Goal: Task Accomplishment & Management: Use online tool/utility

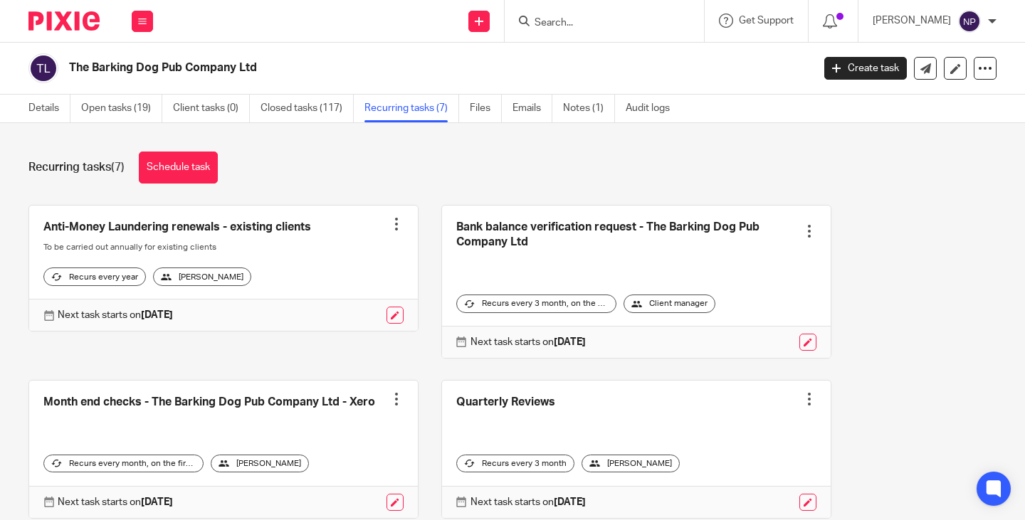
click at [567, 23] on input "Search" at bounding box center [597, 23] width 128 height 13
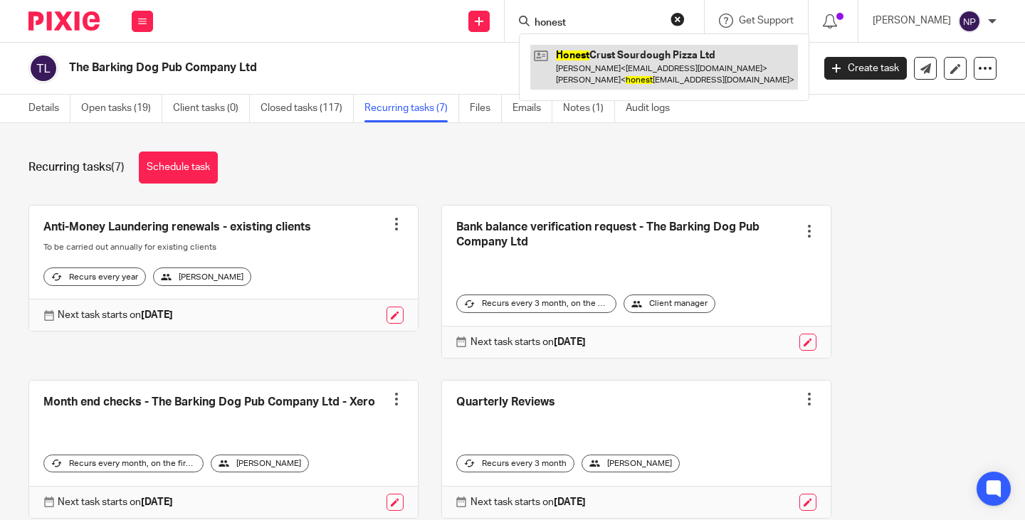
type input "honest"
click at [599, 75] on link at bounding box center [664, 67] width 268 height 44
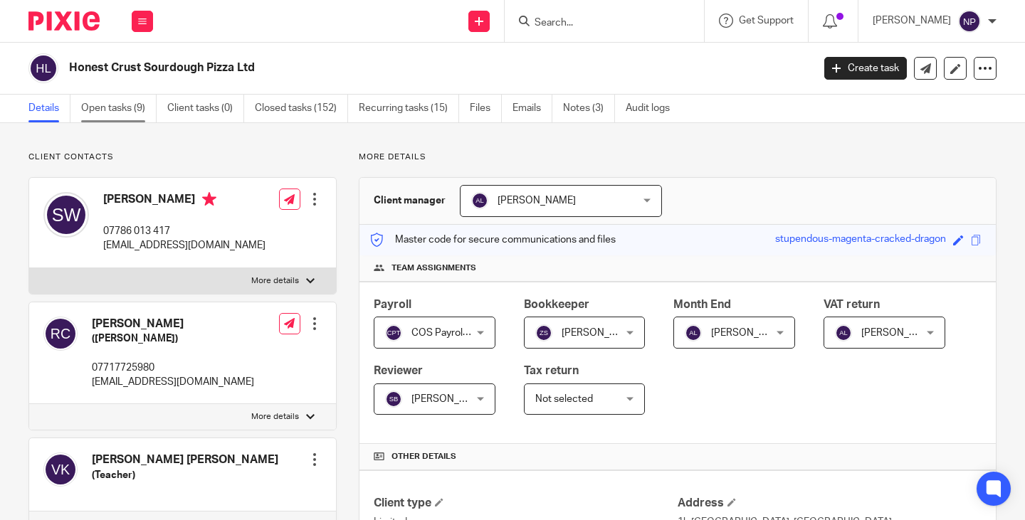
click at [115, 110] on link "Open tasks (9)" at bounding box center [118, 109] width 75 height 28
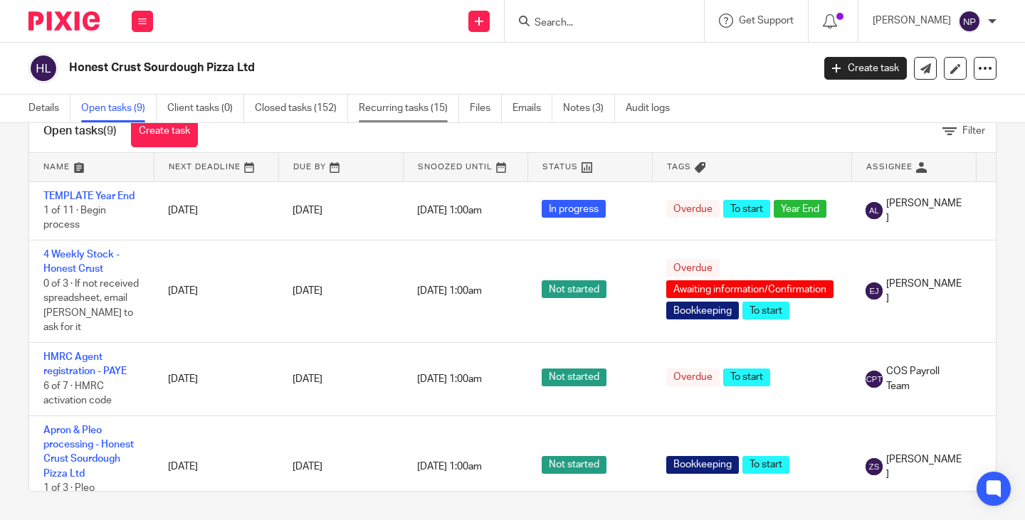
click at [399, 106] on link "Recurring tasks (15)" at bounding box center [409, 109] width 100 height 28
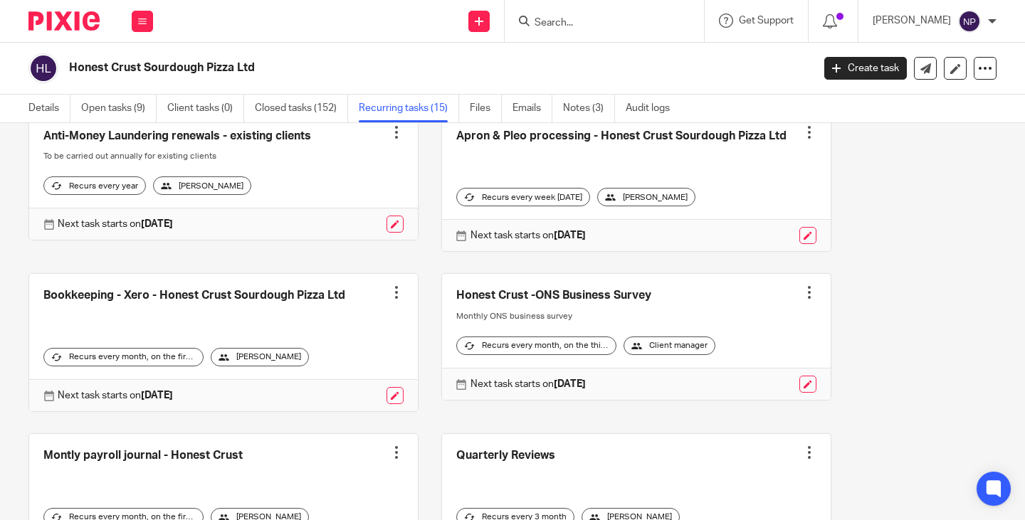
scroll to position [427, 0]
click at [621, 298] on link at bounding box center [636, 336] width 389 height 126
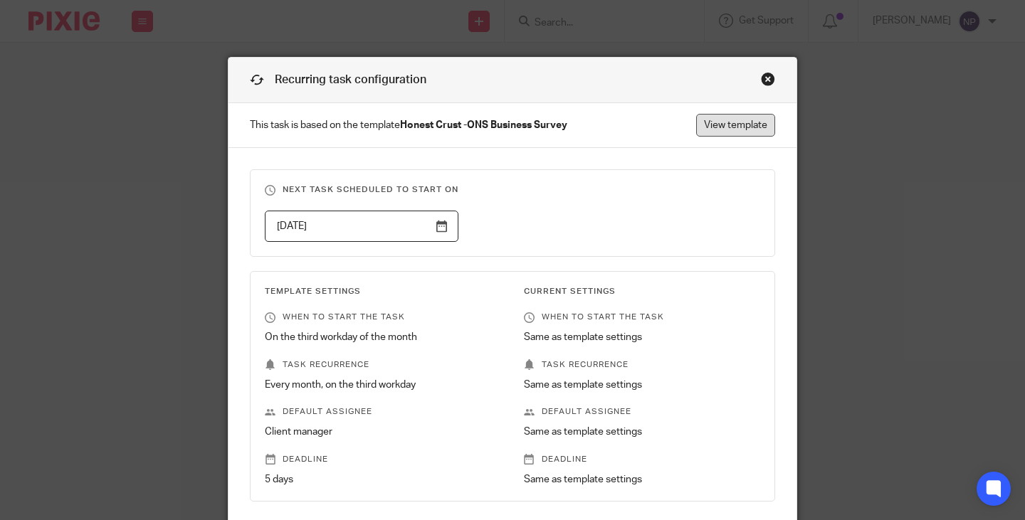
click at [721, 127] on link "View template" at bounding box center [735, 125] width 79 height 23
click at [763, 80] on div "Close this dialog window" at bounding box center [768, 79] width 14 height 14
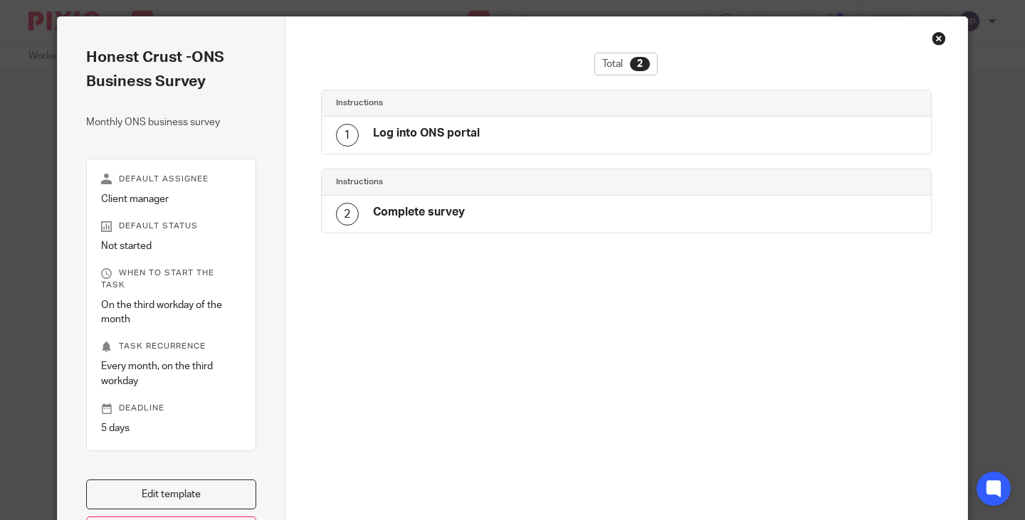
scroll to position [37, 0]
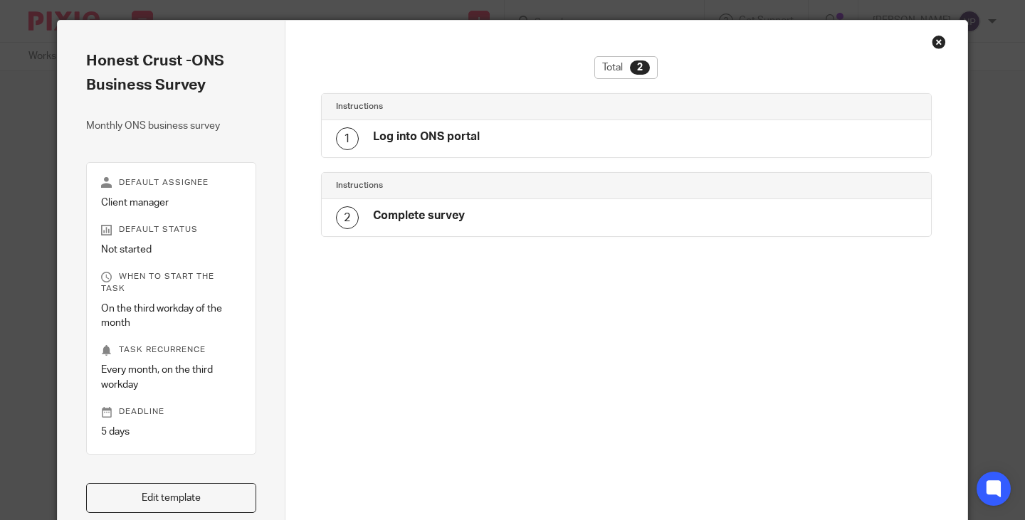
click at [401, 140] on h4 "Log into ONS portal" at bounding box center [426, 137] width 107 height 15
click at [336, 140] on div "1" at bounding box center [347, 138] width 23 height 23
click at [185, 485] on link "Edit template" at bounding box center [171, 498] width 170 height 31
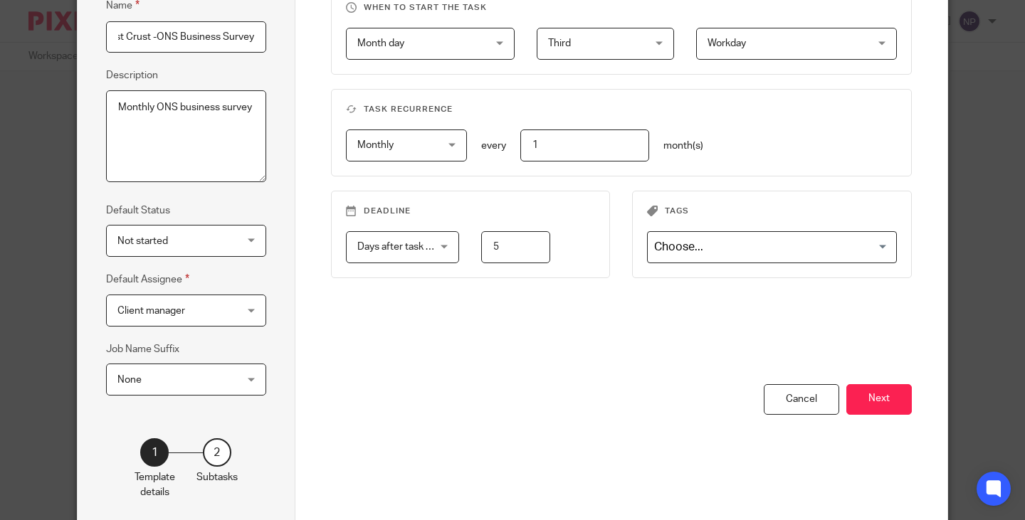
scroll to position [142, 0]
click at [873, 400] on button "Next" at bounding box center [878, 399] width 65 height 31
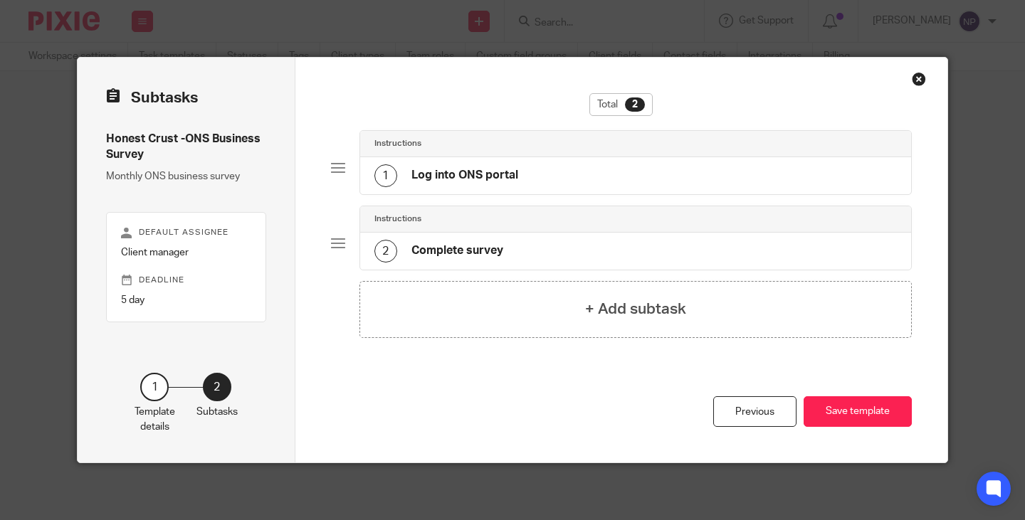
scroll to position [0, 0]
click at [461, 181] on h4 "Log into ONS portal" at bounding box center [464, 175] width 107 height 15
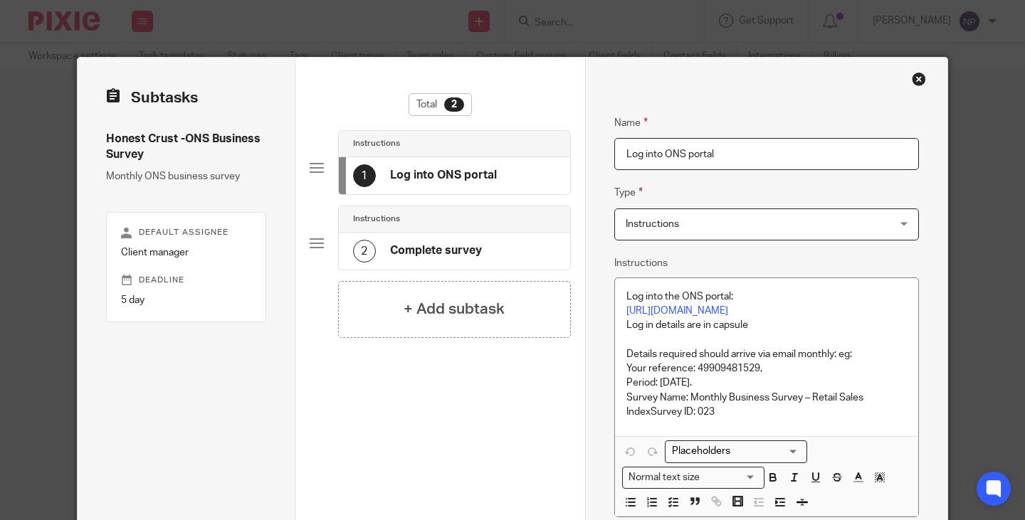
scroll to position [217, 0]
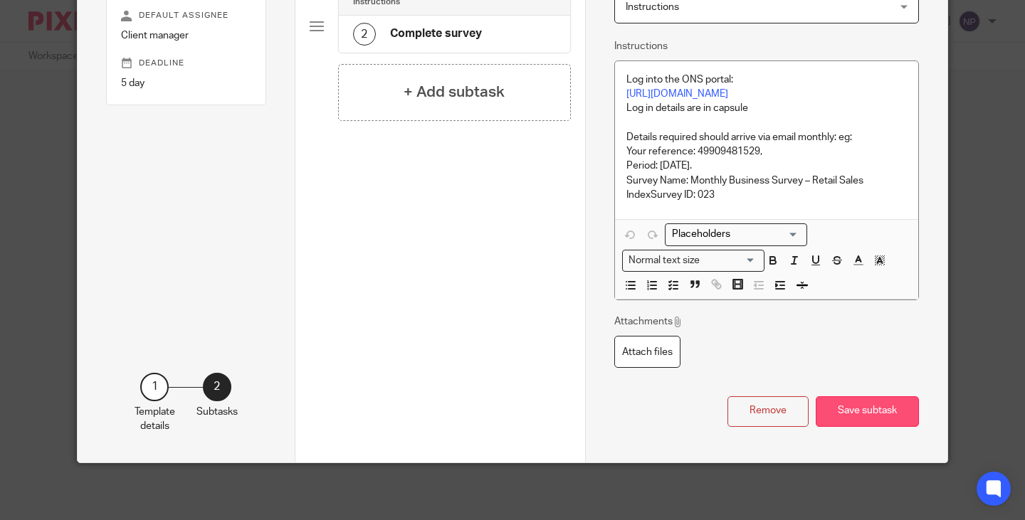
click at [867, 409] on button "Save subtask" at bounding box center [867, 411] width 103 height 31
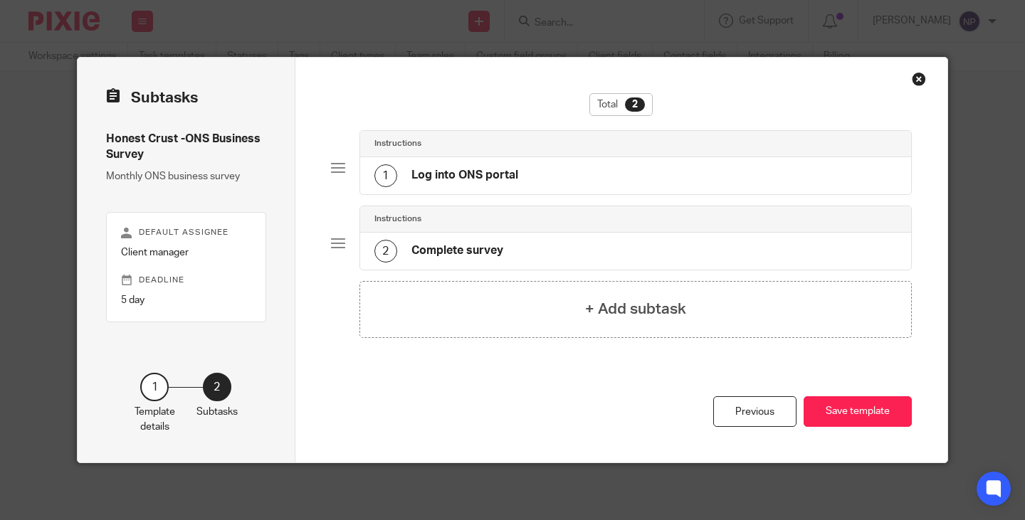
click at [912, 75] on div "Close this dialog window" at bounding box center [919, 79] width 14 height 14
